Goal: Information Seeking & Learning: Learn about a topic

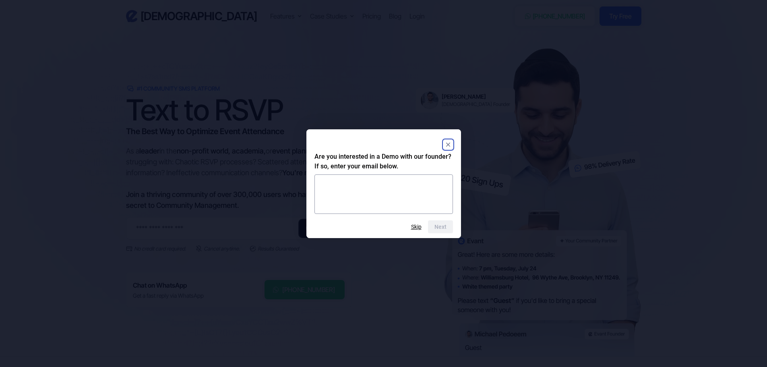
click at [450, 141] on rect "Close" at bounding box center [449, 145] width 10 height 10
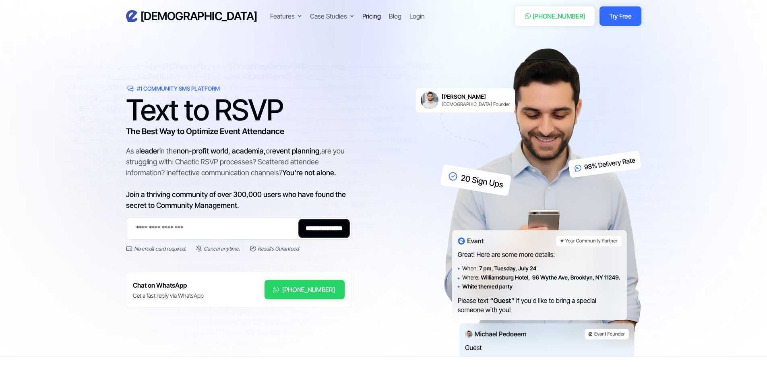
click at [363, 13] on div "Pricing" at bounding box center [372, 16] width 19 height 10
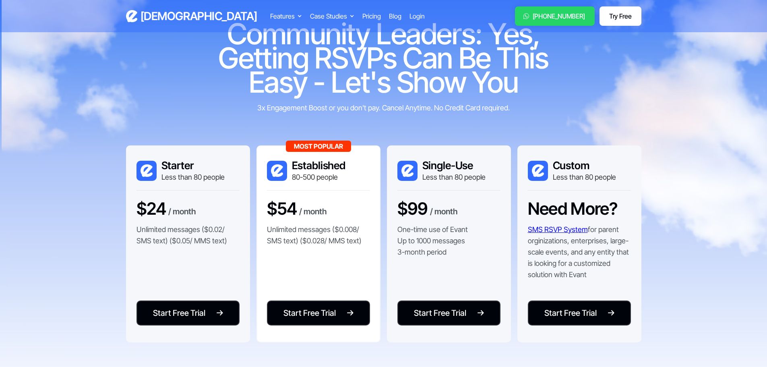
scroll to position [40, 0]
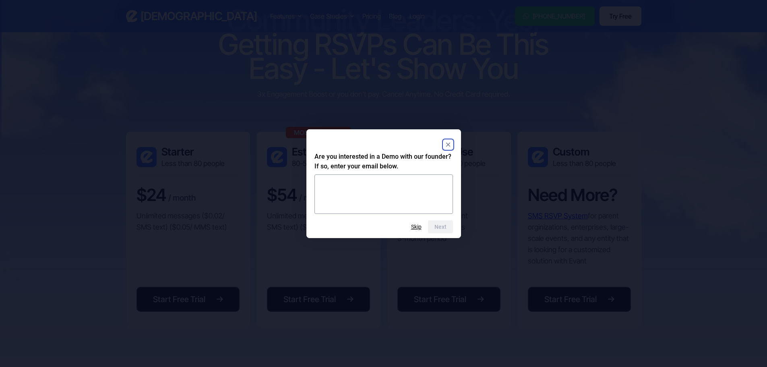
click at [450, 143] on rect "Close" at bounding box center [449, 145] width 10 height 10
